Goal: Complete application form: Complete application form

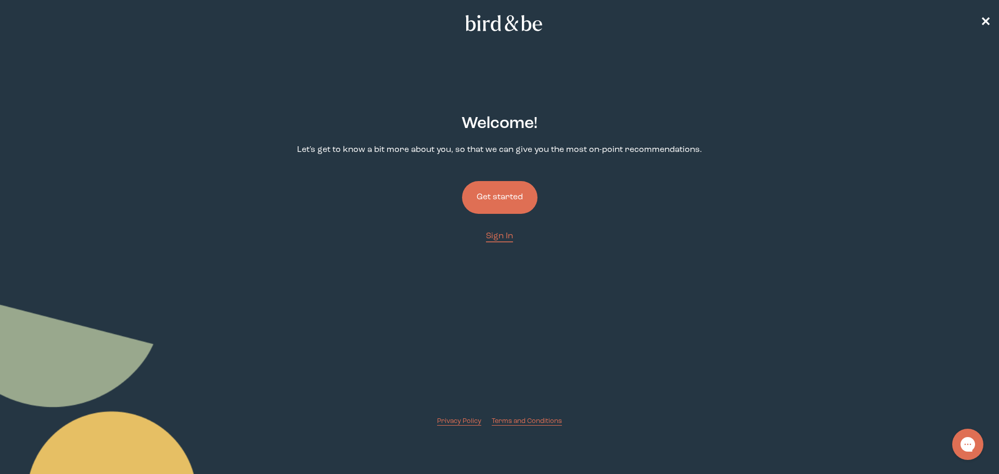
click at [490, 194] on button "Get started" at bounding box center [499, 197] width 75 height 33
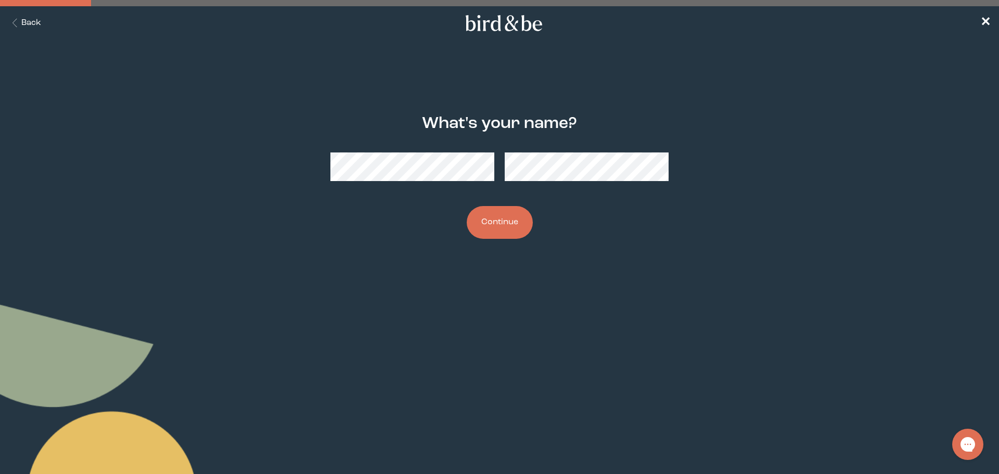
click at [501, 230] on button "Continue" at bounding box center [500, 222] width 66 height 33
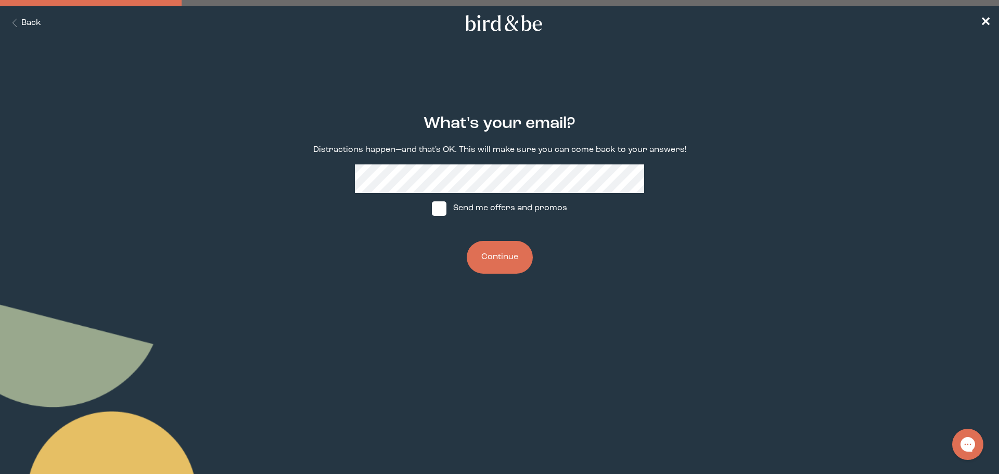
click at [490, 263] on button "Continue" at bounding box center [500, 257] width 66 height 33
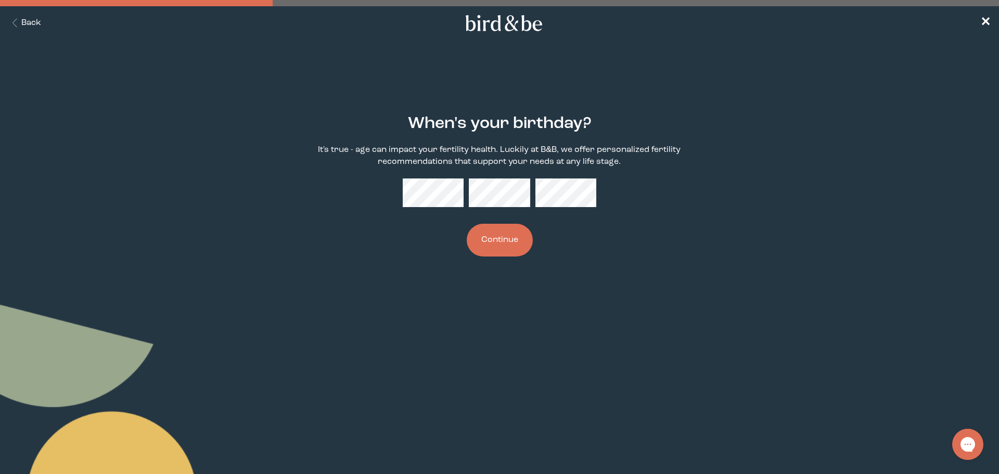
click at [502, 244] on button "Continue" at bounding box center [500, 240] width 66 height 33
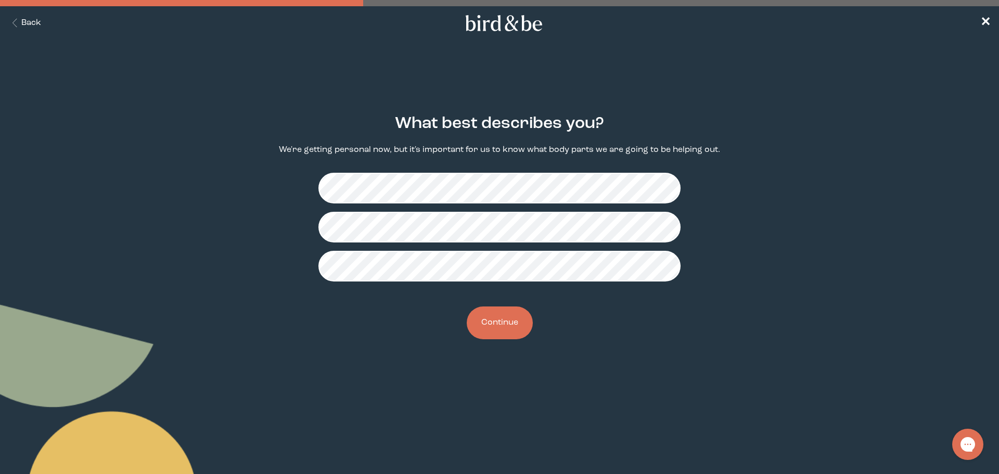
click at [502, 325] on button "Continue" at bounding box center [500, 323] width 66 height 33
click at [496, 325] on button "Continue" at bounding box center [500, 323] width 66 height 33
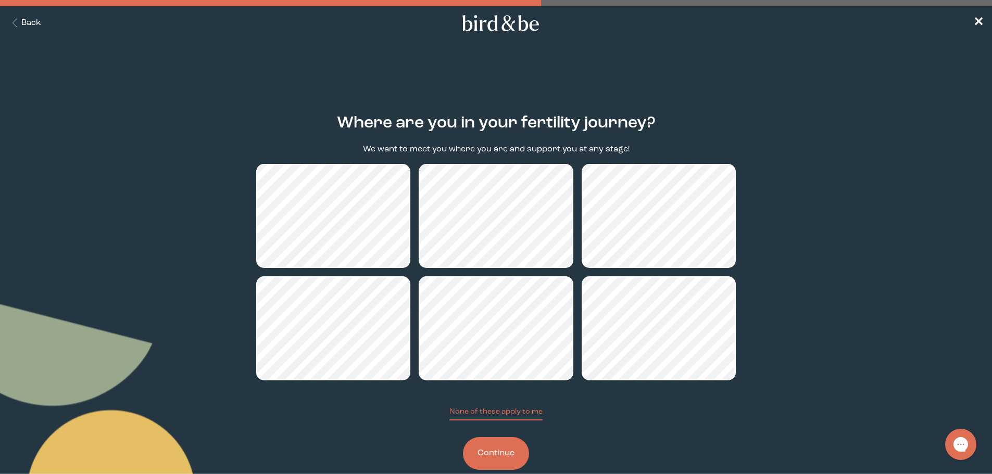
click at [501, 445] on button "Continue" at bounding box center [496, 453] width 66 height 33
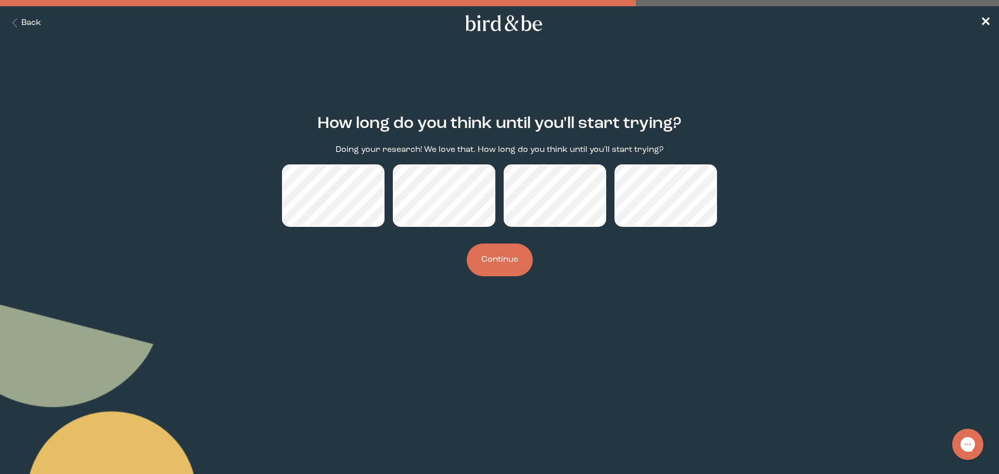
click at [499, 250] on button "Continue" at bounding box center [500, 260] width 66 height 33
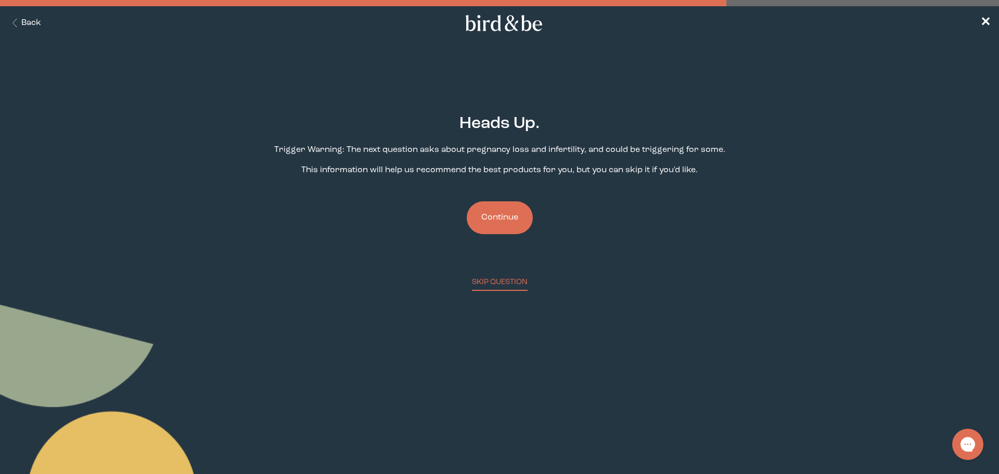
click at [492, 220] on button "Continue" at bounding box center [500, 217] width 66 height 33
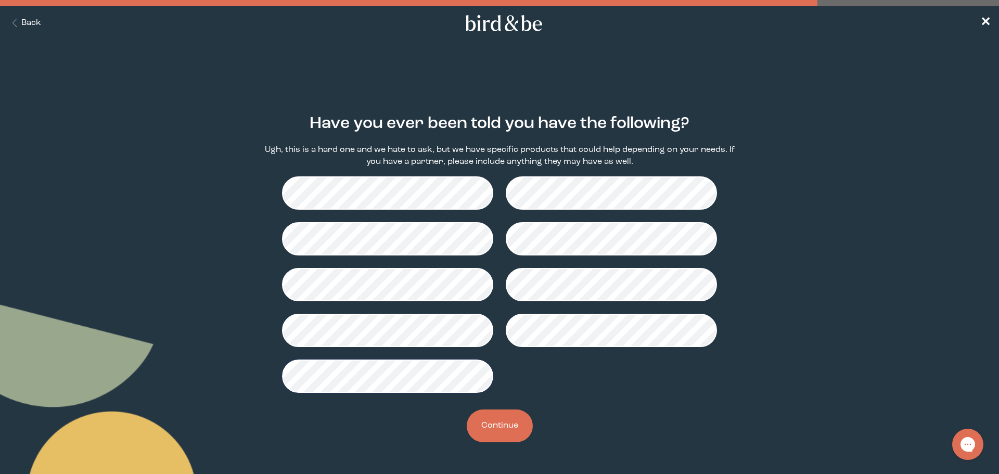
click at [503, 422] on button "Continue" at bounding box center [500, 426] width 66 height 33
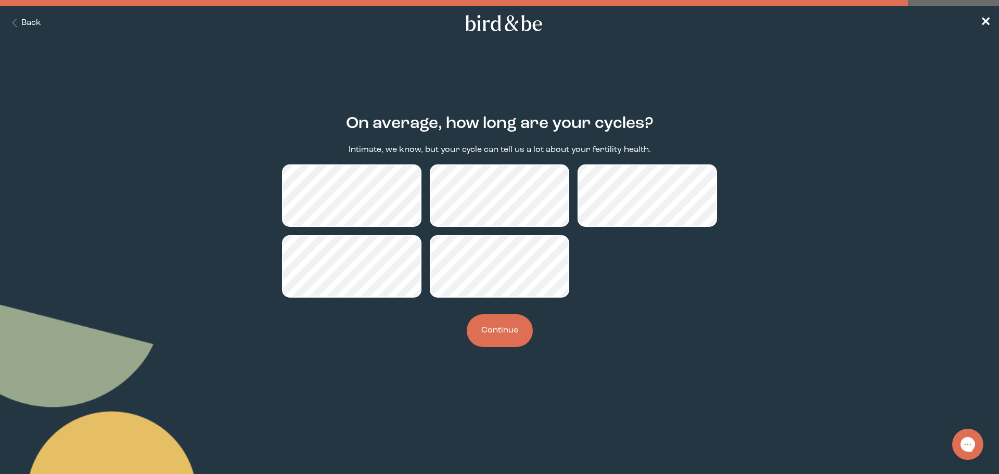
click at [500, 332] on button "Continue" at bounding box center [500, 330] width 66 height 33
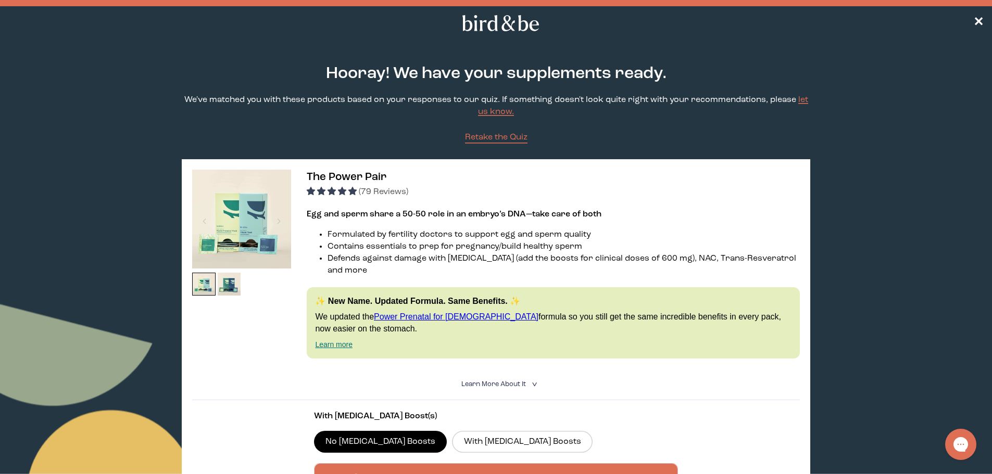
click at [242, 225] on img at bounding box center [241, 219] width 99 height 99
click at [500, 381] on span "Learn More About it" at bounding box center [493, 384] width 65 height 7
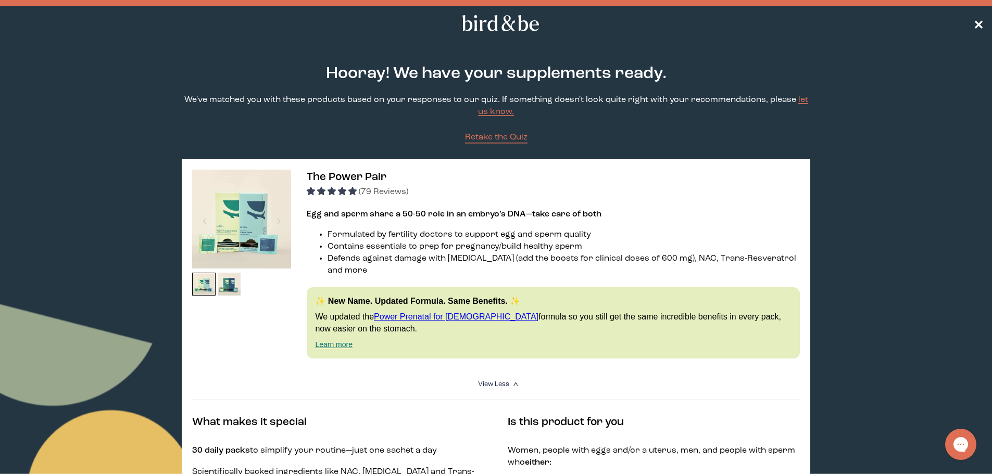
click at [976, 22] on span "✕" at bounding box center [978, 23] width 10 height 12
